Goal: Check status: Check status

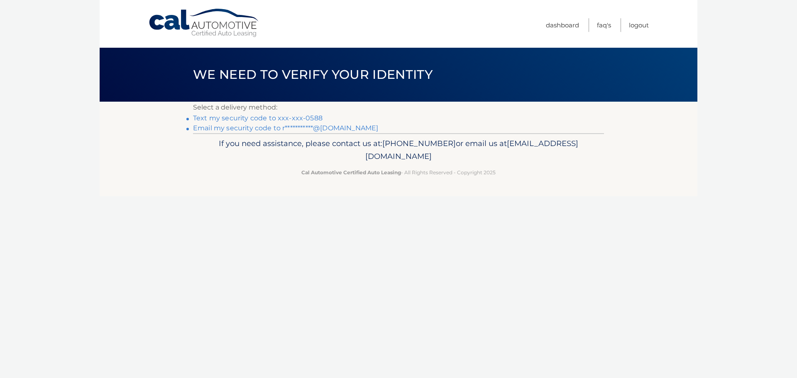
click at [237, 117] on link "Text my security code to xxx-xxx-0588" at bounding box center [258, 118] width 130 height 8
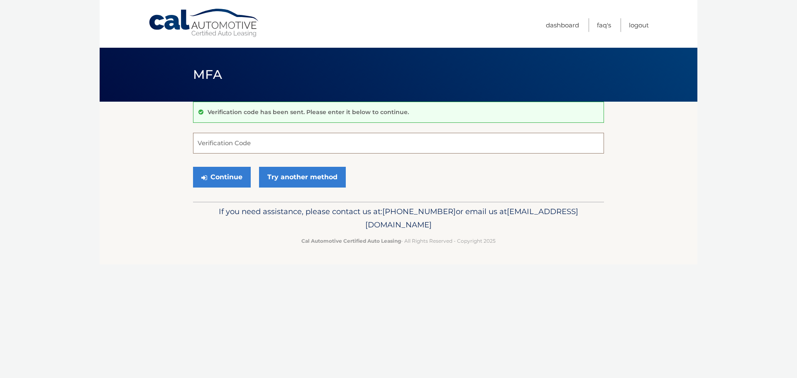
click at [236, 140] on input "Verification Code" at bounding box center [398, 143] width 411 height 21
type input "232220"
click at [236, 179] on button "Continue" at bounding box center [222, 177] width 58 height 21
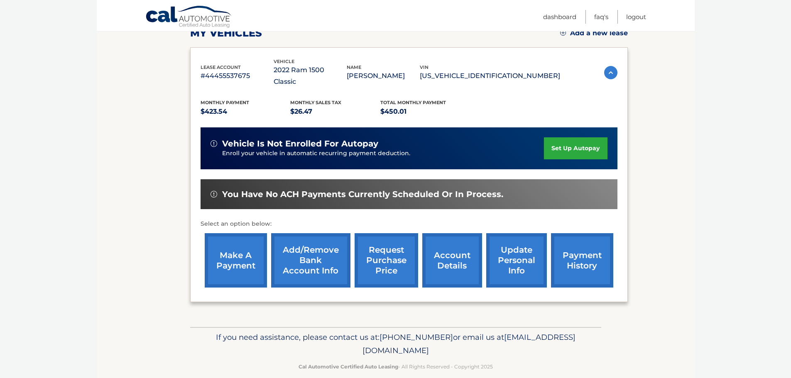
scroll to position [125, 0]
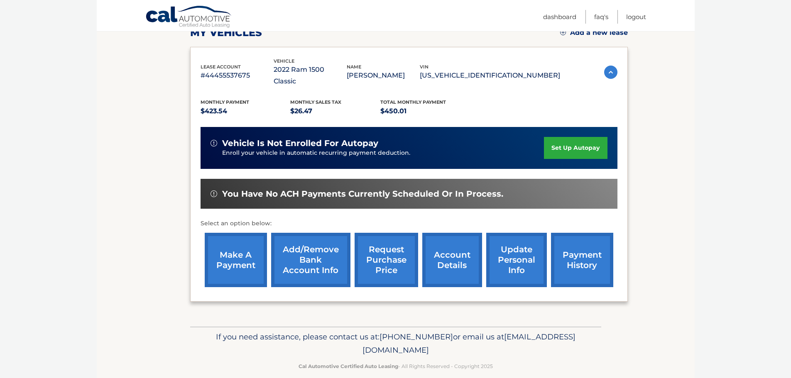
click at [468, 256] on link "account details" at bounding box center [452, 260] width 60 height 54
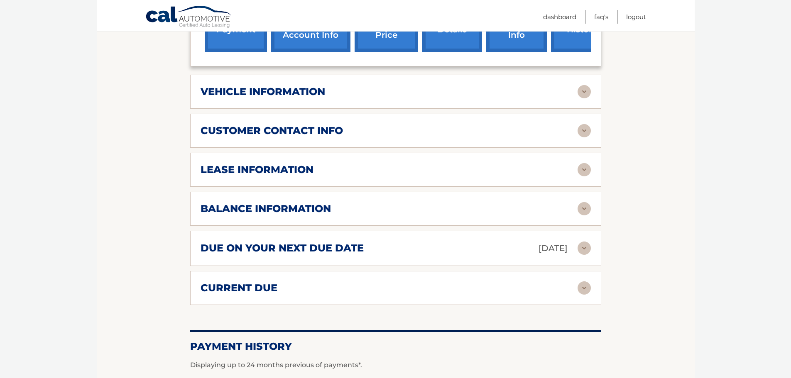
scroll to position [374, 0]
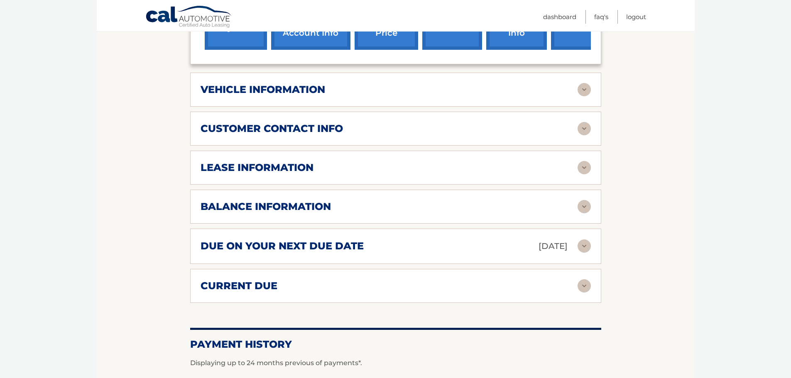
click at [587, 161] on img at bounding box center [584, 167] width 13 height 13
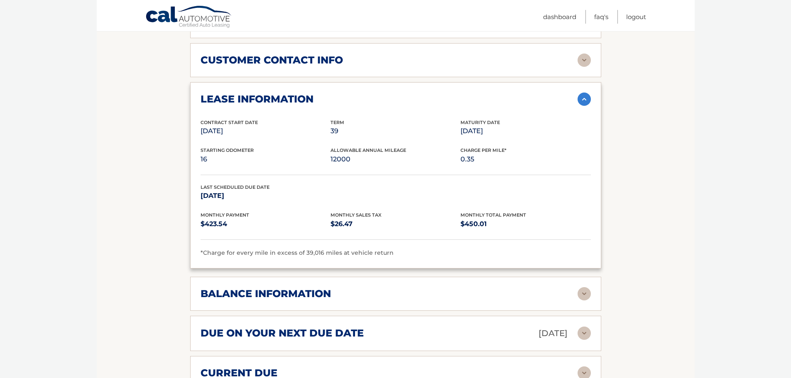
scroll to position [457, 0]
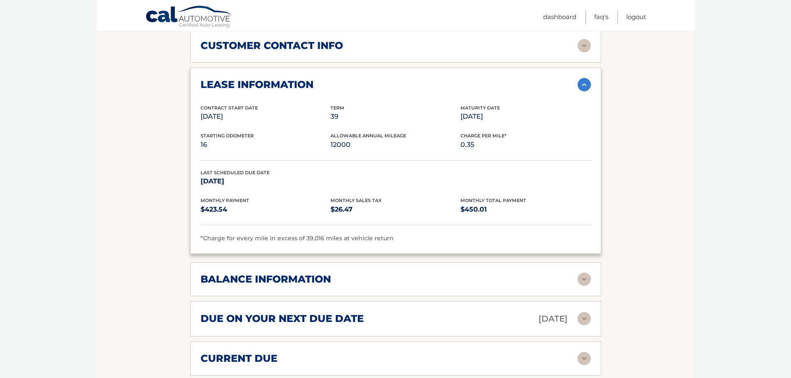
click at [581, 273] on img at bounding box center [584, 279] width 13 height 13
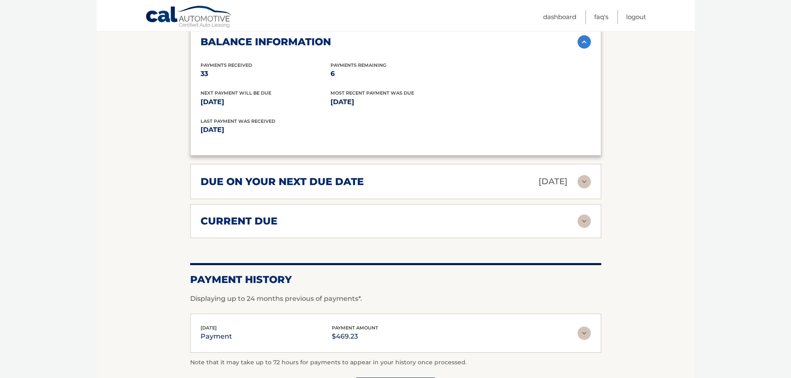
scroll to position [706, 0]
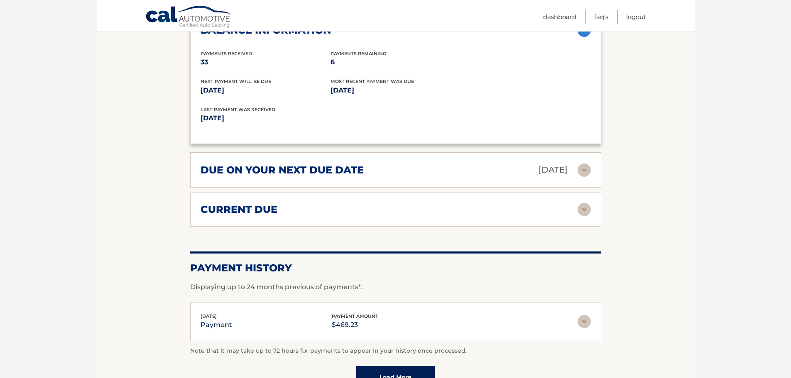
click at [586, 164] on img at bounding box center [584, 170] width 13 height 13
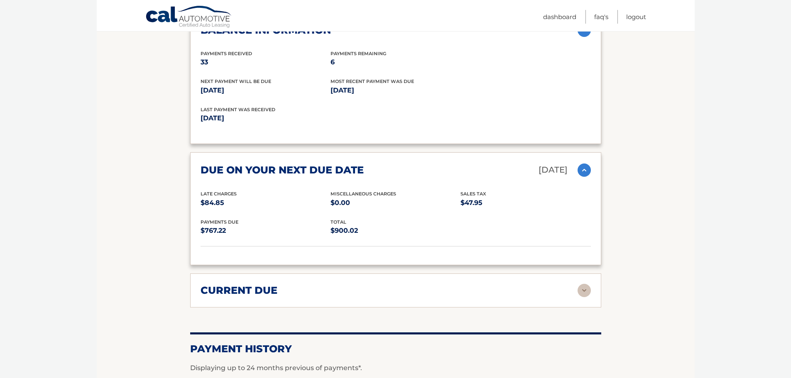
click at [585, 284] on img at bounding box center [584, 290] width 13 height 13
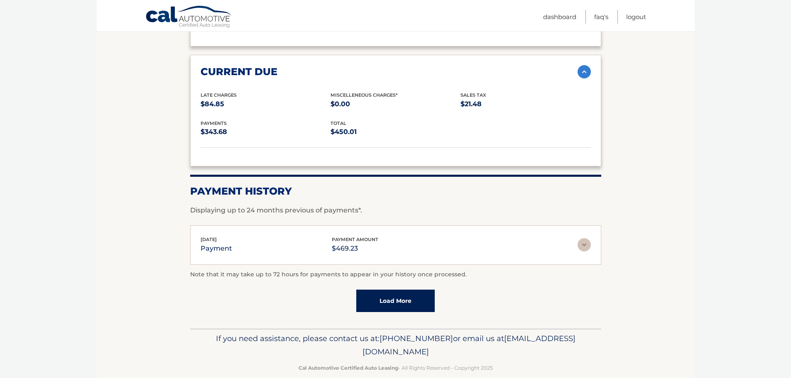
scroll to position [926, 0]
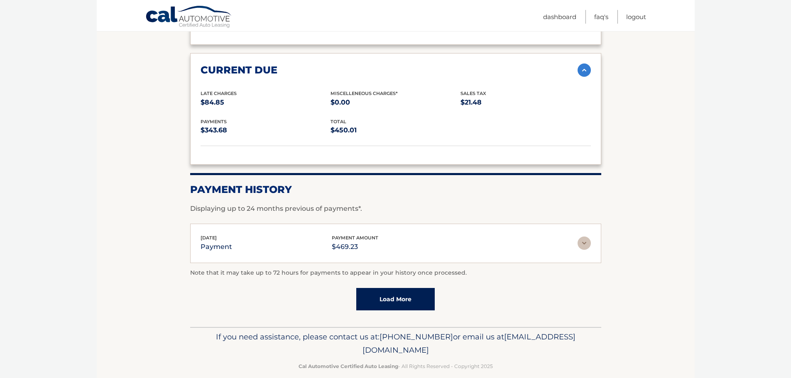
click at [586, 237] on img at bounding box center [584, 243] width 13 height 13
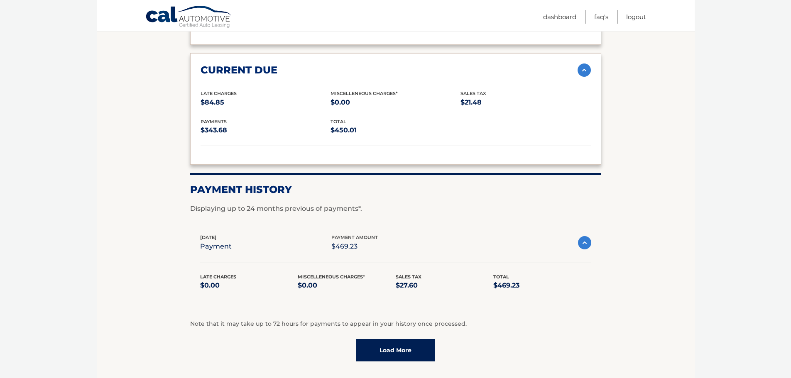
scroll to position [978, 0]
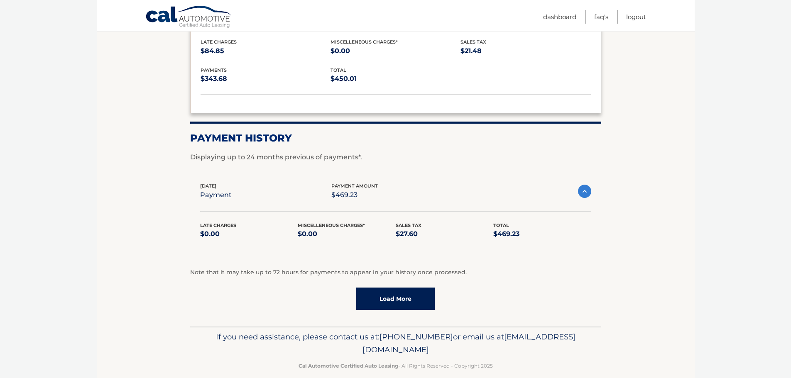
click at [398, 288] on link "Load More" at bounding box center [395, 299] width 78 height 22
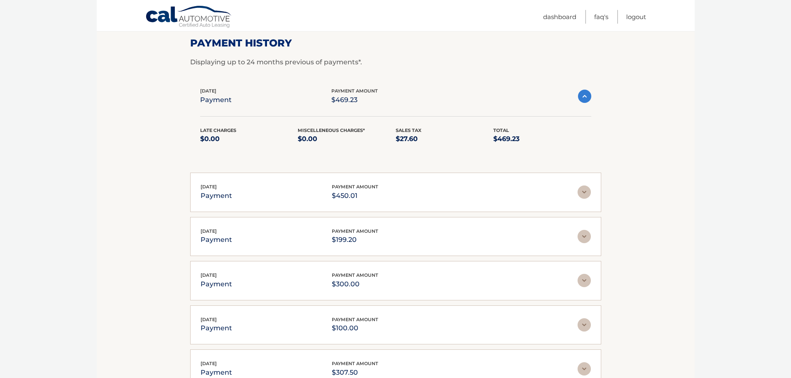
scroll to position [1102, 0]
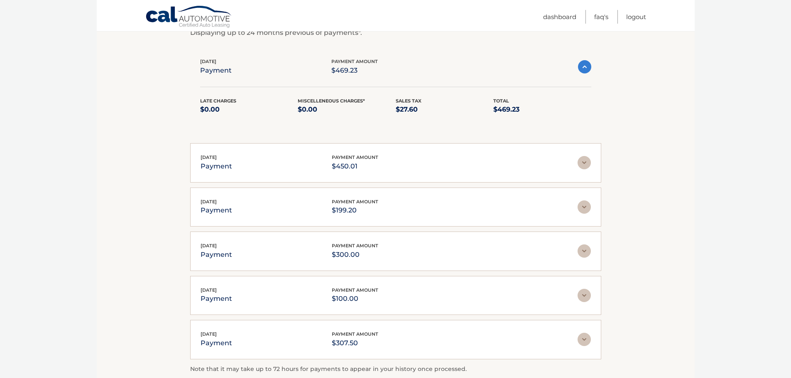
click at [585, 156] on img at bounding box center [584, 162] width 13 height 13
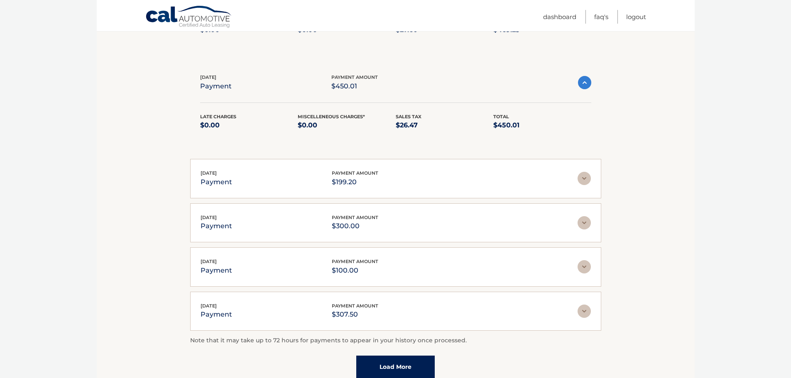
scroll to position [1185, 0]
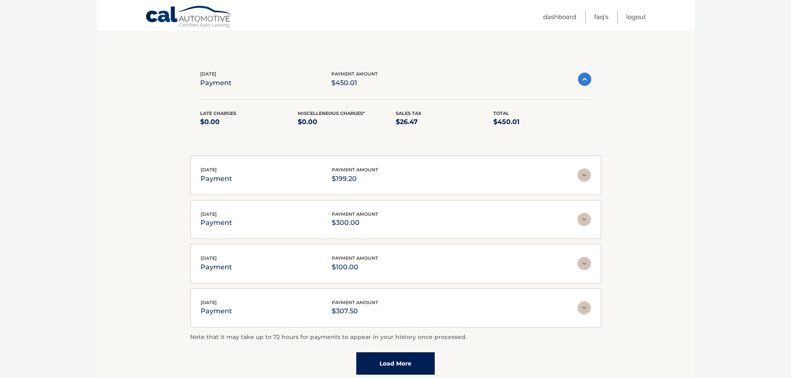
click at [586, 169] on img at bounding box center [584, 175] width 13 height 13
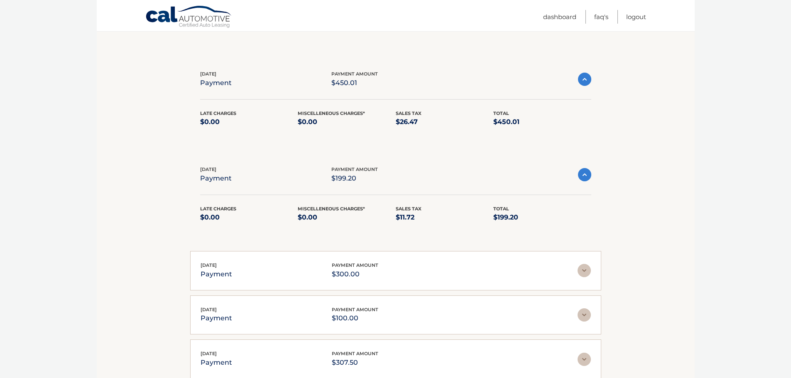
click at [582, 264] on img at bounding box center [584, 270] width 13 height 13
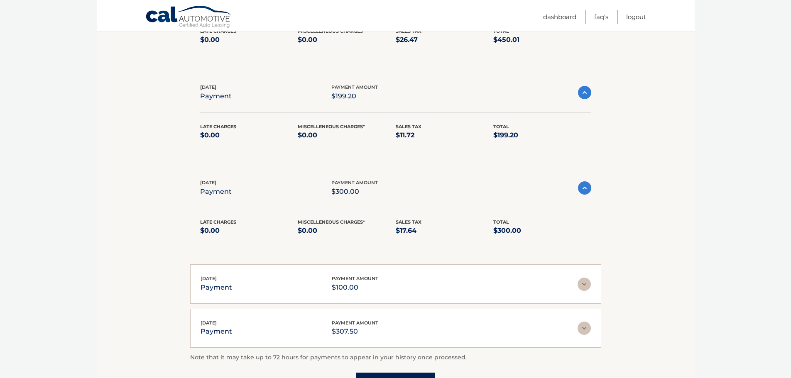
scroll to position [1268, 0]
click at [582, 277] on img at bounding box center [584, 283] width 13 height 13
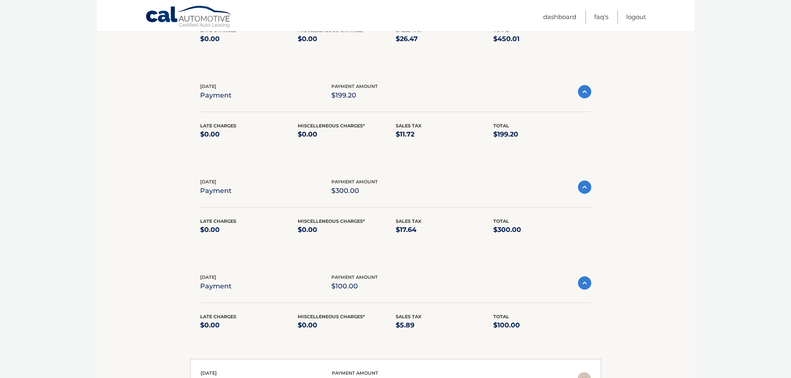
scroll to position [1351, 0]
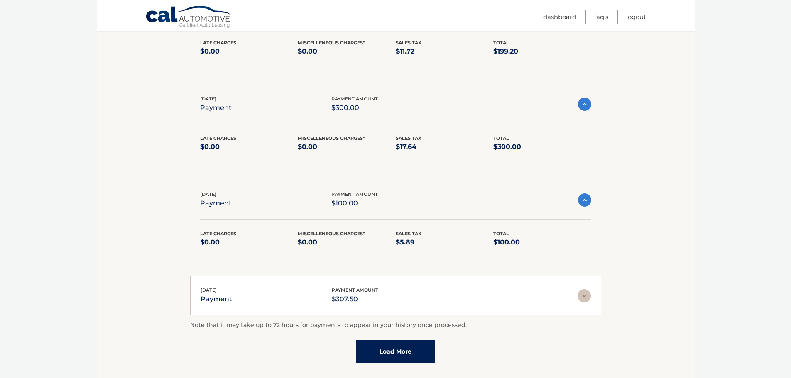
click at [579, 289] on img at bounding box center [584, 295] width 13 height 13
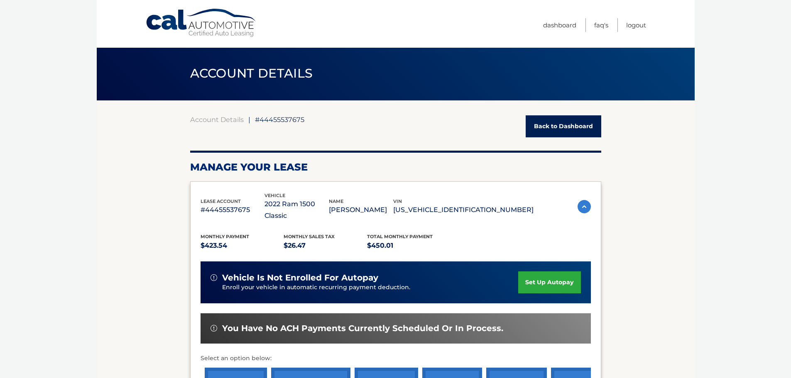
scroll to position [0, 0]
